Goal: Task Accomplishment & Management: Manage account settings

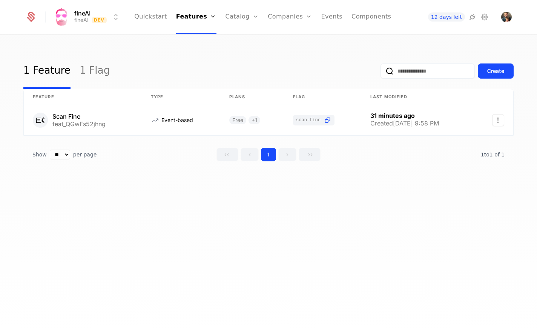
click at [487, 16] on icon at bounding box center [484, 16] width 9 height 9
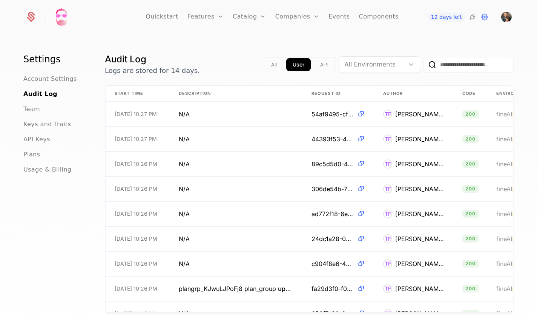
click at [322, 65] on button "API" at bounding box center [324, 64] width 20 height 13
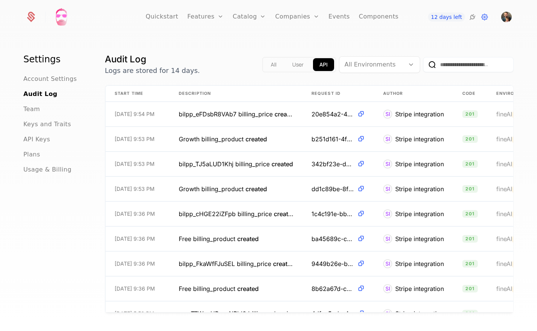
click at [297, 65] on button "User" at bounding box center [298, 64] width 24 height 13
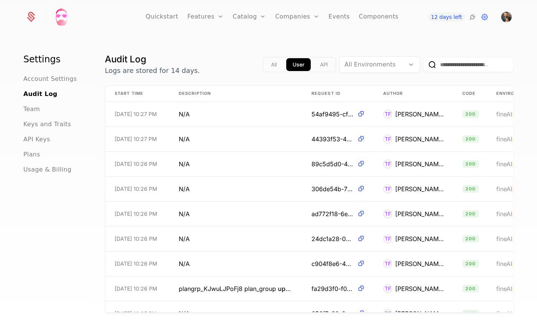
click at [31, 138] on span "API Keys" at bounding box center [36, 139] width 27 height 9
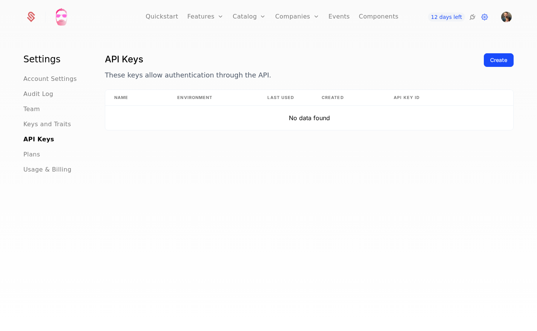
click at [501, 59] on div "Create" at bounding box center [499, 60] width 17 height 8
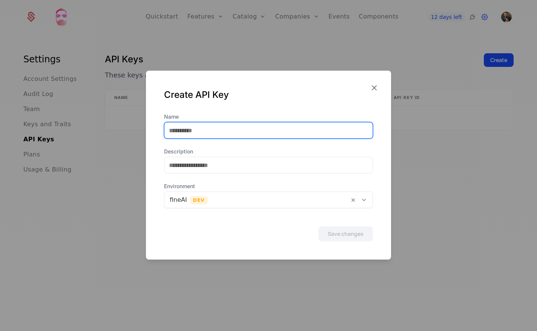
click at [209, 135] on input "Name" at bounding box center [269, 130] width 208 height 16
type input "**********"
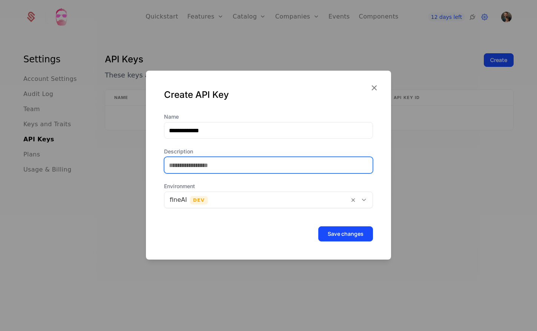
click at [209, 169] on input "Description" at bounding box center [269, 165] width 208 height 16
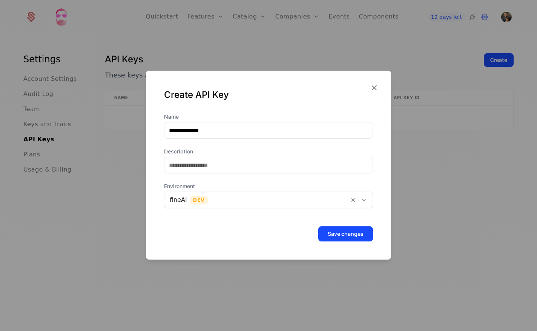
click at [345, 233] on button "Save changes" at bounding box center [346, 233] width 55 height 15
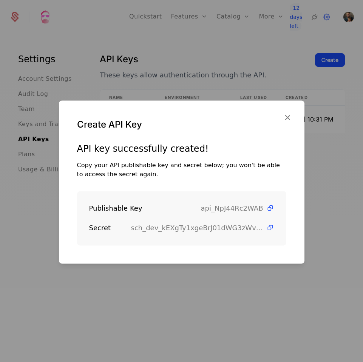
click at [270, 208] on icon at bounding box center [270, 208] width 8 height 8
click at [270, 228] on icon at bounding box center [270, 228] width 8 height 8
click at [287, 116] on icon "button" at bounding box center [287, 117] width 10 height 10
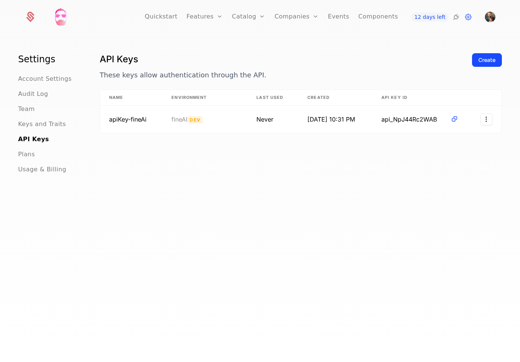
click at [258, 75] on link "Configuration" at bounding box center [260, 73] width 39 height 6
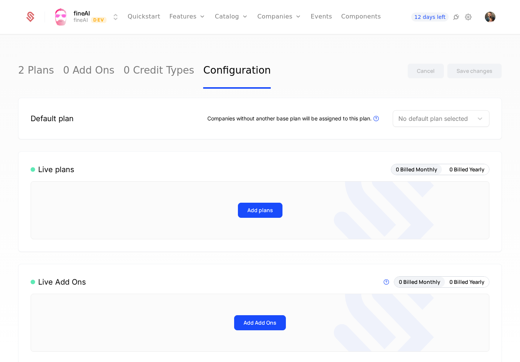
click at [446, 120] on div at bounding box center [432, 118] width 69 height 11
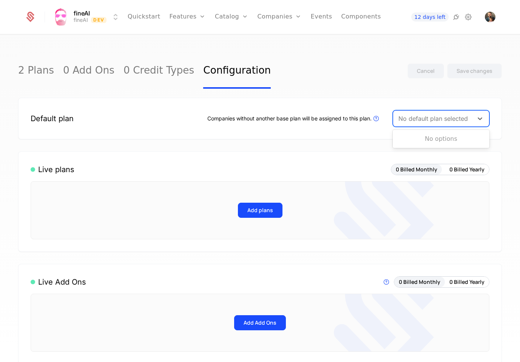
click at [446, 120] on div at bounding box center [432, 118] width 69 height 11
click at [386, 69] on div "2 Plans 0 Add Ons 0 Credit Types Configuration Cancel Save changes" at bounding box center [259, 70] width 483 height 35
click at [268, 208] on button "Add plans" at bounding box center [260, 210] width 45 height 15
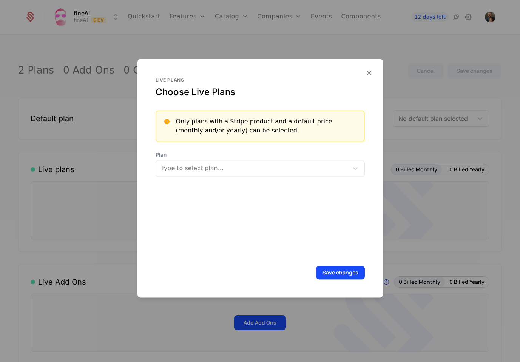
click at [211, 170] on div at bounding box center [251, 168] width 183 height 11
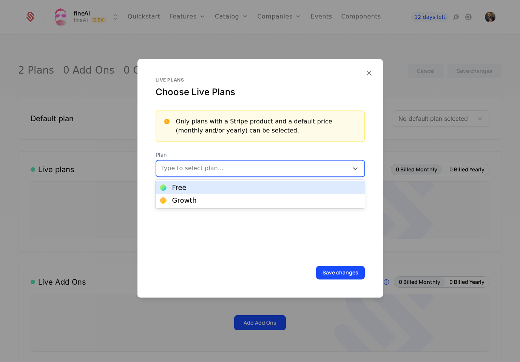
click at [187, 189] on div "Free" at bounding box center [260, 187] width 200 height 7
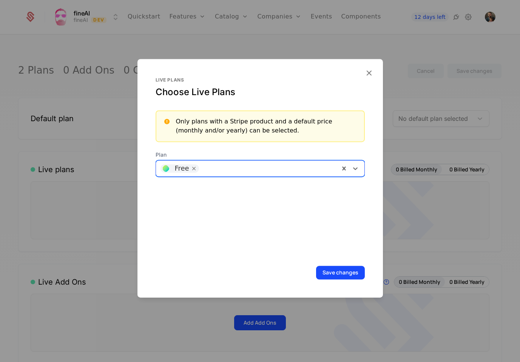
click at [212, 164] on div at bounding box center [268, 168] width 134 height 11
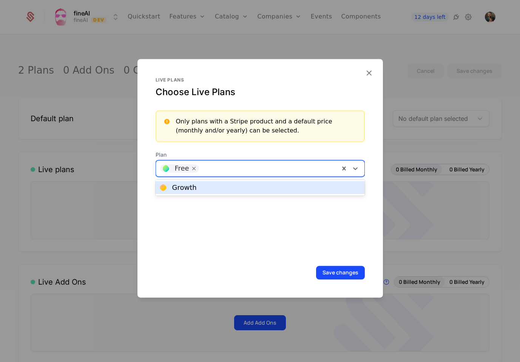
click at [202, 187] on div "Growth" at bounding box center [260, 187] width 200 height 7
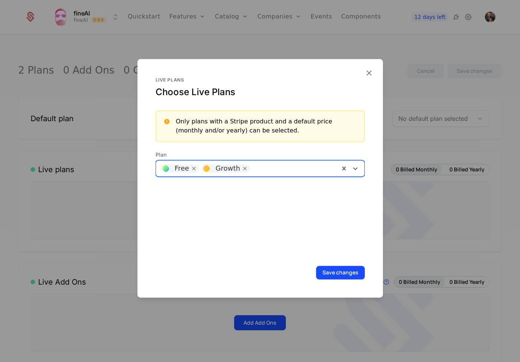
click at [351, 273] on button "Save changes" at bounding box center [340, 273] width 49 height 14
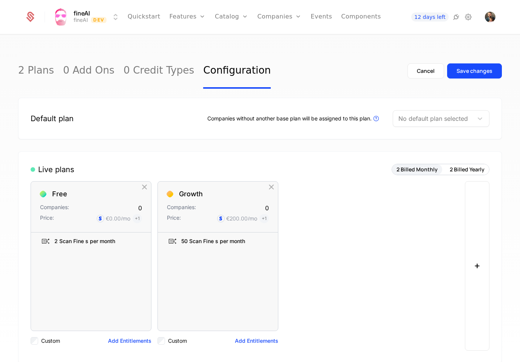
click at [463, 68] on div "Save changes" at bounding box center [474, 71] width 36 height 8
drag, startPoint x: 371, startPoint y: 69, endPoint x: 405, endPoint y: 114, distance: 56.3
click at [372, 71] on div "2 Plans 0 Add Ons 0 Credit Types Configuration Cancel Save changes" at bounding box center [259, 70] width 483 height 35
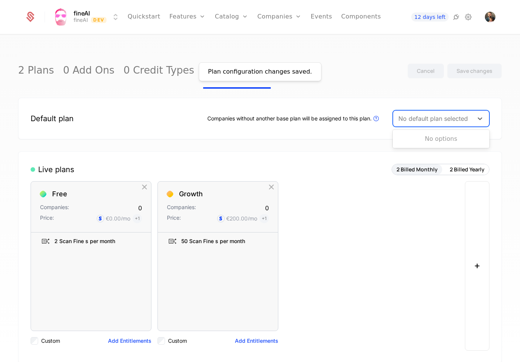
click at [410, 119] on div at bounding box center [432, 118] width 69 height 11
drag, startPoint x: 410, startPoint y: 119, endPoint x: 422, endPoint y: 103, distance: 20.0
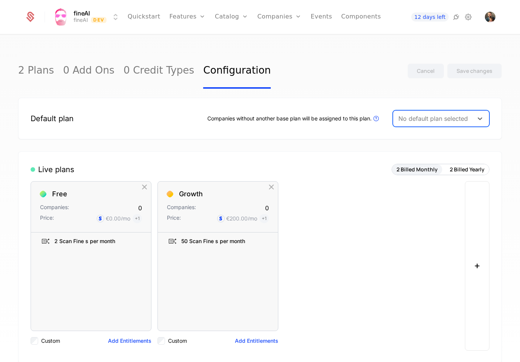
click at [411, 119] on div at bounding box center [432, 118] width 69 height 11
click at [43, 72] on link "2 Plans" at bounding box center [36, 70] width 36 height 35
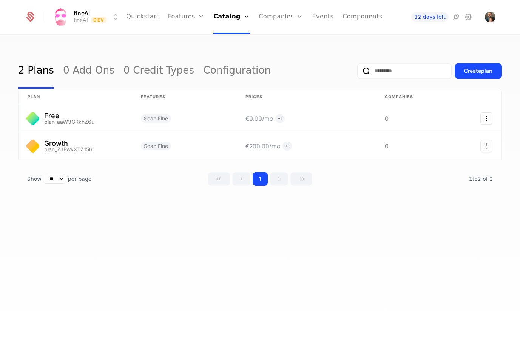
click at [369, 17] on link "Components" at bounding box center [362, 17] width 40 height 34
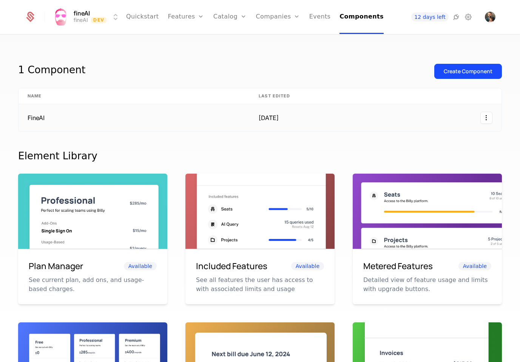
click at [57, 120] on td "FineAI" at bounding box center [133, 117] width 231 height 27
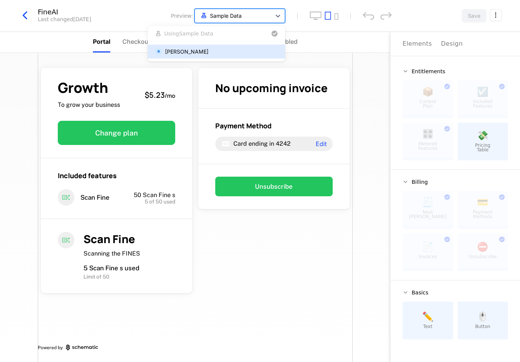
click at [222, 21] on div "Sample Data" at bounding box center [233, 15] width 76 height 12
click at [208, 52] on div "Tiago Formosinho Sanchez" at bounding box center [186, 52] width 43 height 8
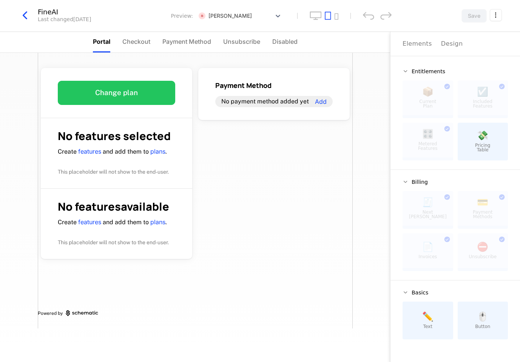
click at [20, 15] on icon "button" at bounding box center [25, 16] width 14 height 14
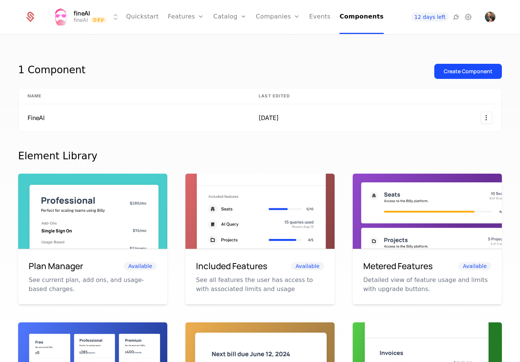
click at [234, 74] on link "Configuration" at bounding box center [241, 73] width 39 height 6
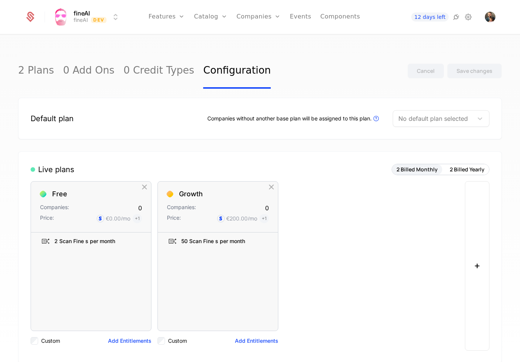
click at [456, 119] on div at bounding box center [432, 118] width 69 height 11
click at [258, 39] on link "Companies" at bounding box center [262, 37] width 35 height 6
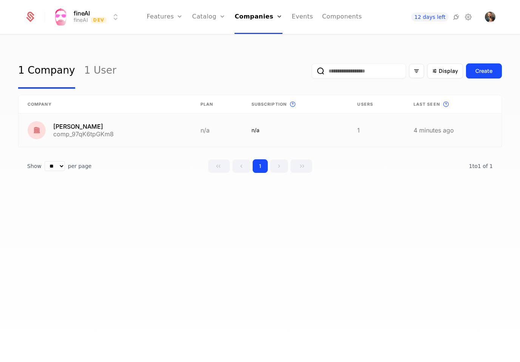
click at [94, 129] on link at bounding box center [104, 130] width 173 height 33
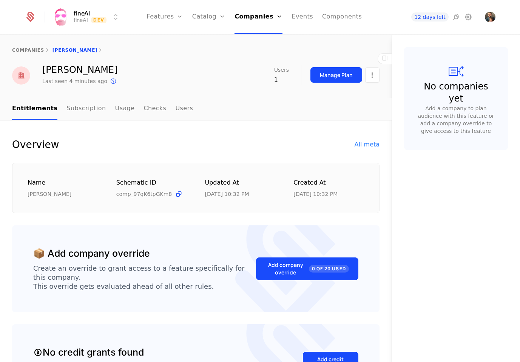
click at [88, 110] on link "Subscription" at bounding box center [85, 109] width 39 height 22
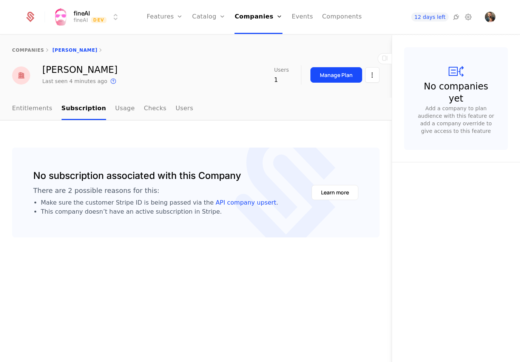
click at [328, 72] on div "Manage Plan" at bounding box center [336, 75] width 33 height 8
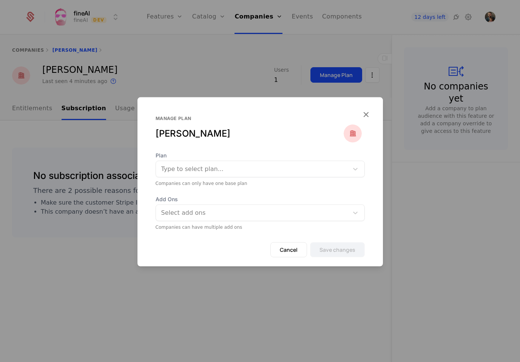
click at [282, 164] on div at bounding box center [252, 168] width 182 height 11
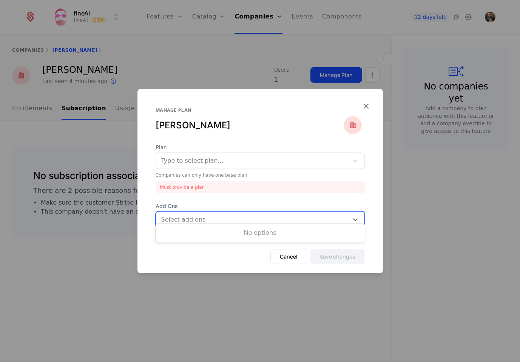
click at [256, 214] on div at bounding box center [251, 219] width 183 height 11
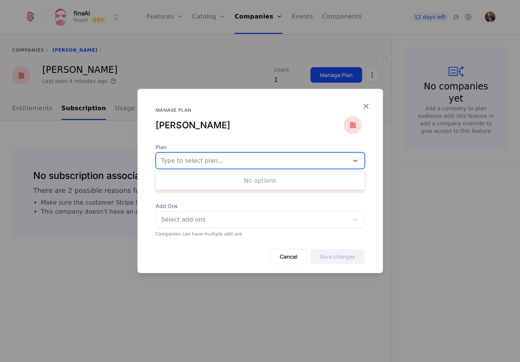
click at [234, 163] on div at bounding box center [252, 160] width 182 height 11
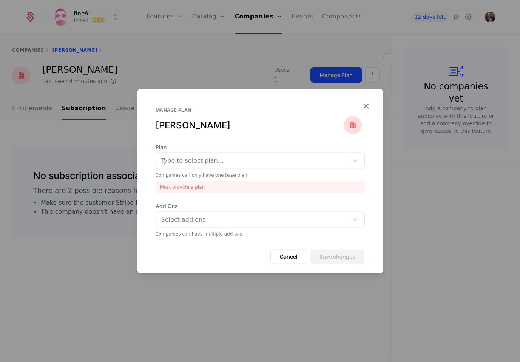
click at [367, 104] on icon "button" at bounding box center [366, 106] width 10 height 10
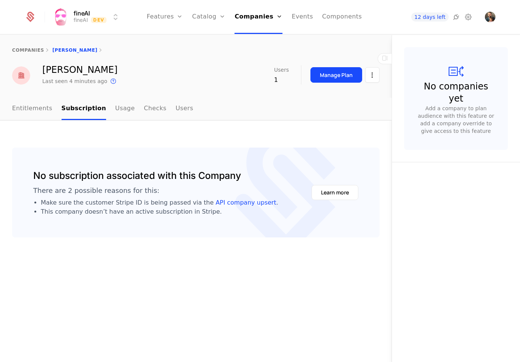
click at [19, 48] on link "companies" at bounding box center [28, 50] width 32 height 5
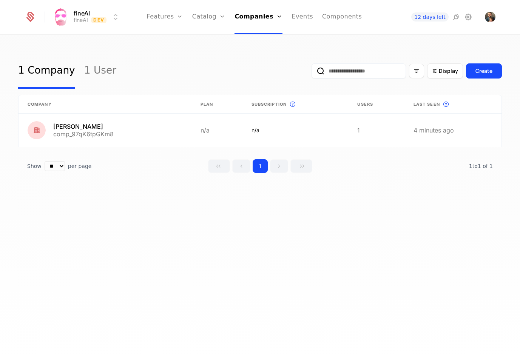
click at [90, 69] on link "1 User" at bounding box center [100, 70] width 32 height 35
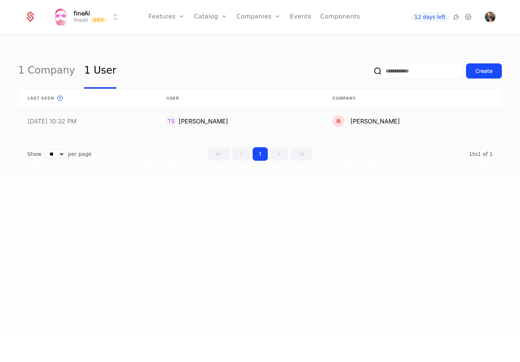
click at [91, 123] on link at bounding box center [87, 121] width 139 height 27
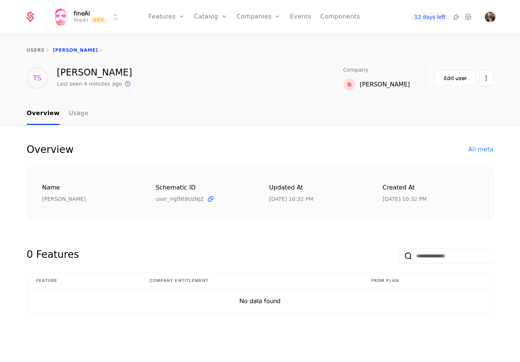
click at [35, 49] on link "users" at bounding box center [36, 50] width 18 height 5
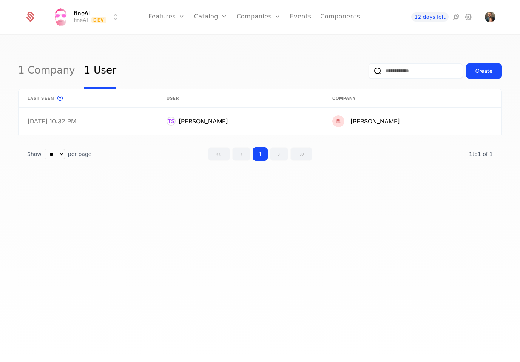
click at [216, 37] on link "Plans" at bounding box center [222, 37] width 39 height 6
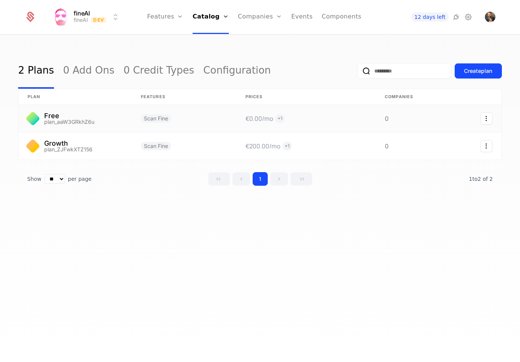
click at [481, 119] on icon "Select action" at bounding box center [486, 118] width 12 height 12
click at [452, 141] on div "Delete plan" at bounding box center [445, 138] width 39 height 11
click at [57, 122] on link at bounding box center [74, 118] width 113 height 27
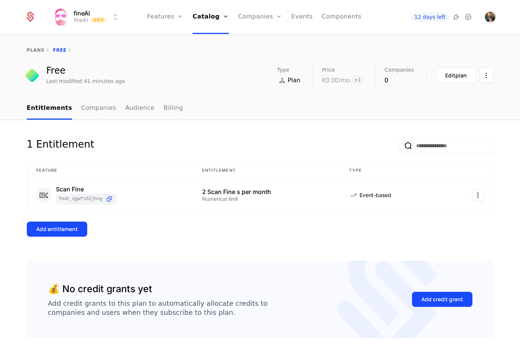
click at [442, 73] on button "Edit plan" at bounding box center [456, 75] width 40 height 15
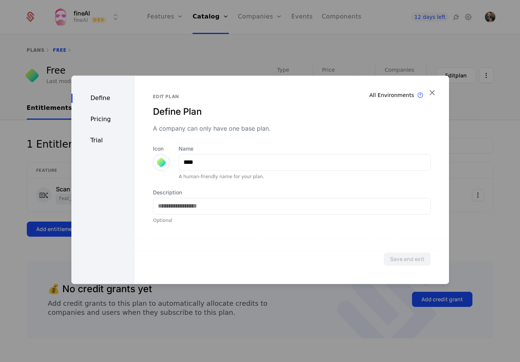
click at [89, 119] on div "Pricing" at bounding box center [103, 119] width 64 height 9
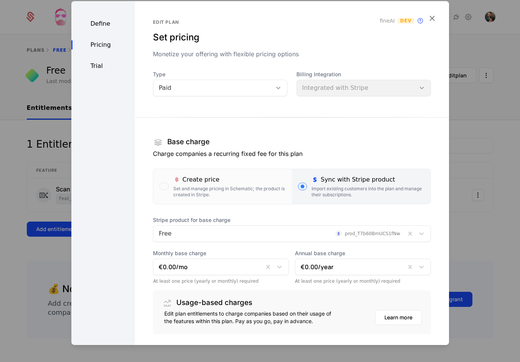
click at [240, 92] on div "Paid" at bounding box center [212, 87] width 119 height 11
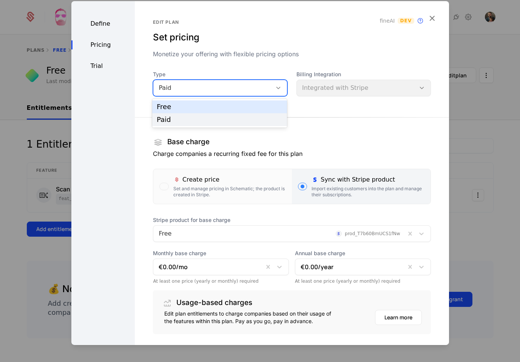
click at [225, 106] on div "Free" at bounding box center [220, 106] width 126 height 7
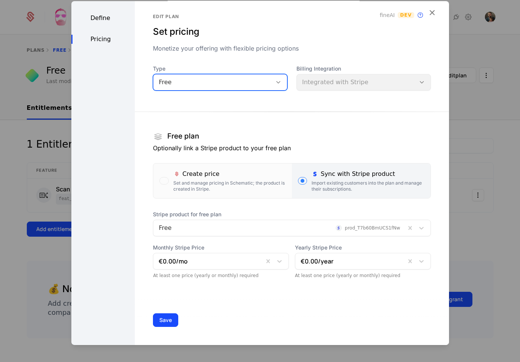
scroll to position [6, 0]
click at [158, 320] on button "Save" at bounding box center [165, 320] width 25 height 14
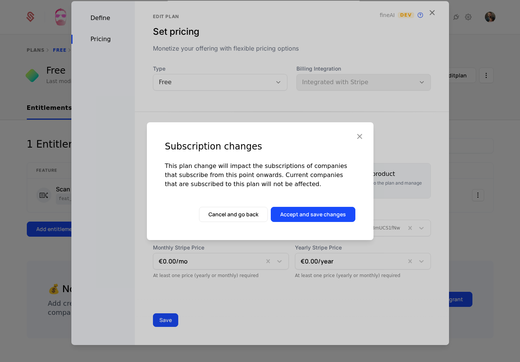
click at [312, 214] on button "Accept and save changes" at bounding box center [313, 214] width 85 height 15
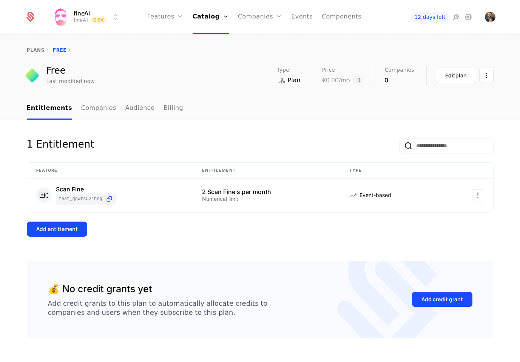
click at [235, 76] on link "Configuration" at bounding box center [221, 73] width 39 height 6
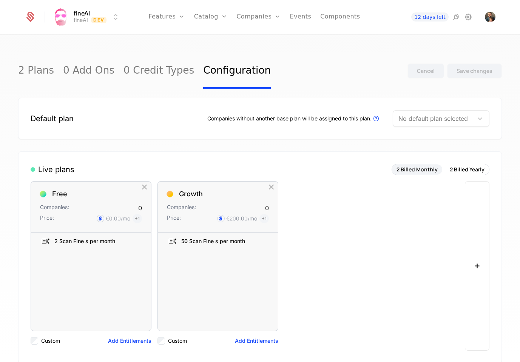
click at [440, 116] on div at bounding box center [432, 118] width 69 height 11
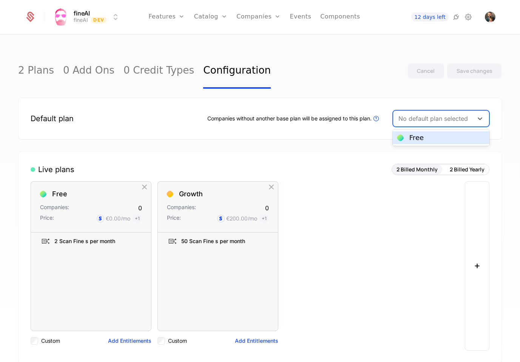
click at [421, 139] on div "Free" at bounding box center [416, 137] width 14 height 7
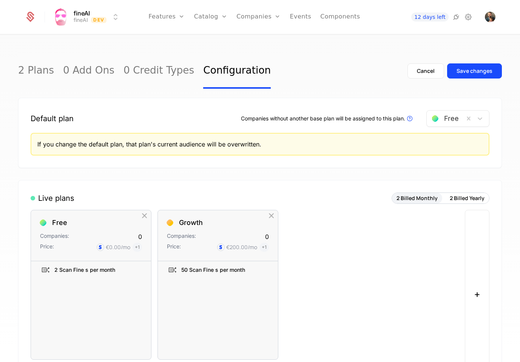
click at [459, 71] on div "Save changes" at bounding box center [474, 71] width 36 height 8
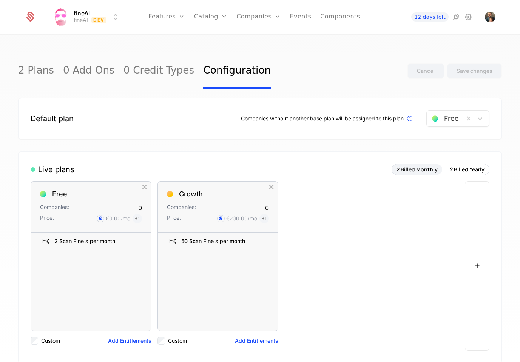
click at [263, 38] on link "Companies" at bounding box center [262, 37] width 35 height 6
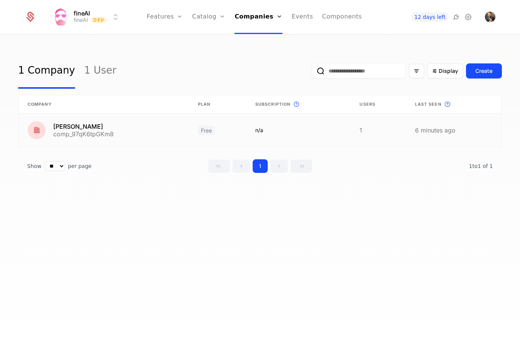
click at [50, 126] on link at bounding box center [103, 130] width 170 height 33
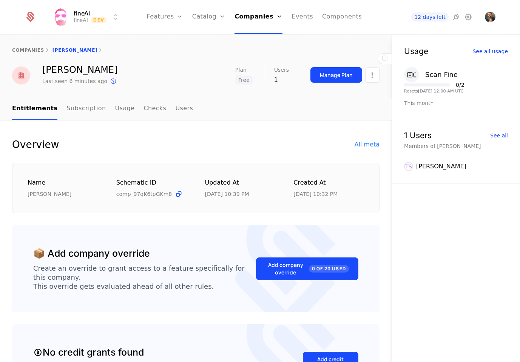
click at [371, 77] on html "fineAI fineAI Dev Features Features Flags Catalog Plans Add Ons Credits Configu…" at bounding box center [260, 181] width 520 height 362
click at [175, 110] on html "fineAI fineAI Dev Features Features Flags Catalog Plans Add Ons Credits Configu…" at bounding box center [260, 181] width 520 height 362
click at [176, 108] on link "Users" at bounding box center [184, 109] width 18 height 22
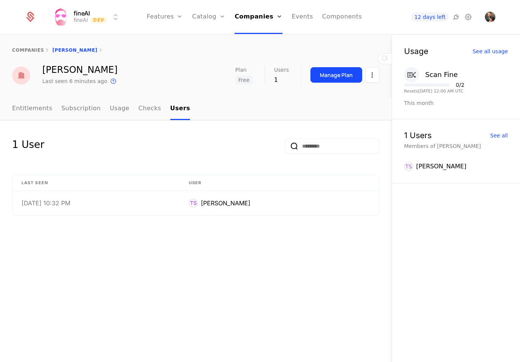
click at [339, 78] on div "Manage Plan" at bounding box center [336, 75] width 33 height 8
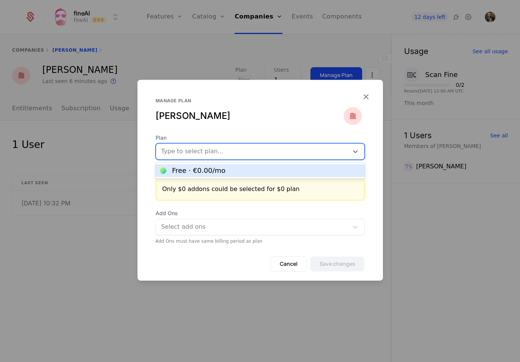
click at [256, 151] on div at bounding box center [252, 151] width 182 height 11
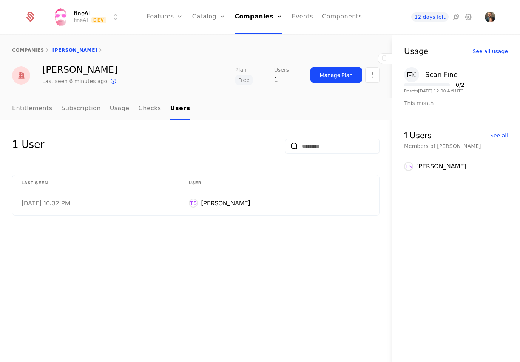
click at [369, 73] on html "fineAI fineAI Dev Features Features Flags Catalog Plans Add Ons Credits Configu…" at bounding box center [260, 181] width 520 height 362
click at [338, 114] on div "Delete company" at bounding box center [341, 114] width 56 height 11
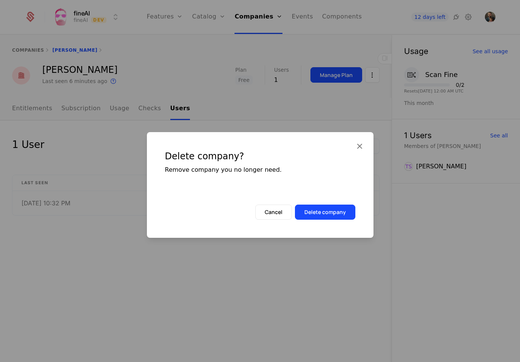
click at [322, 210] on button "Delete company" at bounding box center [325, 212] width 60 height 15
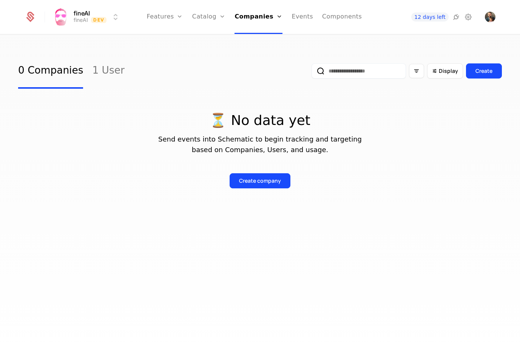
click at [93, 71] on link "1 User" at bounding box center [108, 70] width 32 height 35
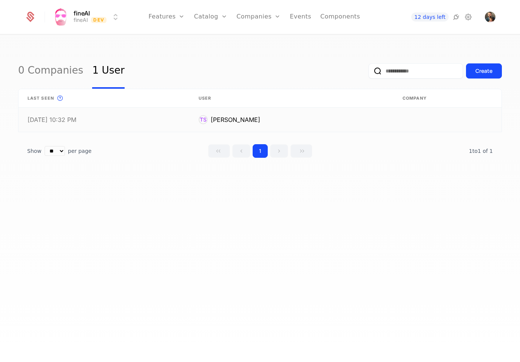
click at [257, 119] on link at bounding box center [291, 120] width 204 height 24
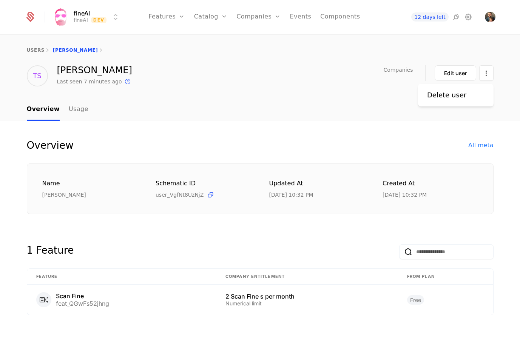
click at [480, 72] on html "fineAI fineAI Dev Features Features Flags Catalog Plans Add Ons Credits Configu…" at bounding box center [260, 181] width 520 height 362
click at [455, 95] on div "Delete user" at bounding box center [446, 95] width 39 height 11
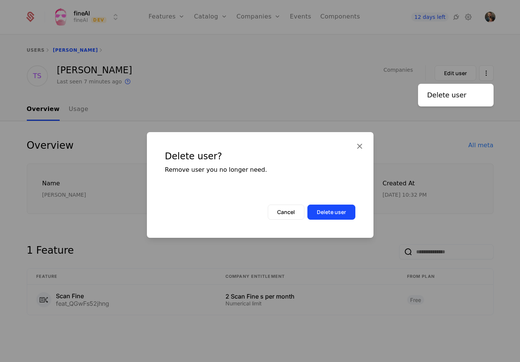
click at [335, 214] on html "fineAI fineAI Dev Features Features Flags Catalog Plans Add Ons Credits Configu…" at bounding box center [260, 181] width 520 height 362
click at [335, 213] on button "Delete user" at bounding box center [331, 212] width 48 height 15
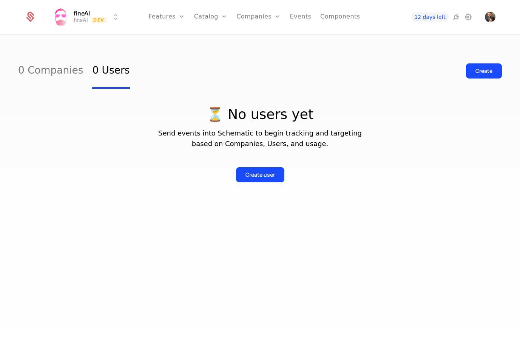
click at [53, 70] on link "0 Companies" at bounding box center [50, 70] width 65 height 35
